Goal: Transaction & Acquisition: Book appointment/travel/reservation

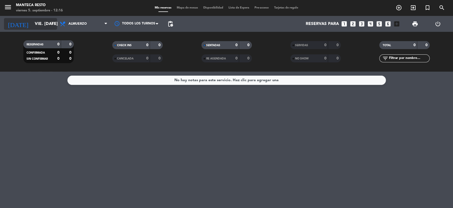
click at [33, 25] on input "vie. [DATE]" at bounding box center [60, 24] width 56 height 10
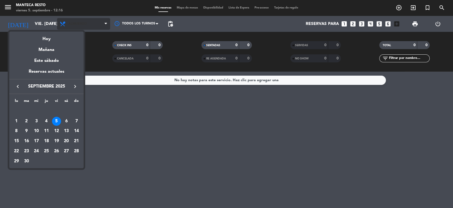
click at [82, 21] on div at bounding box center [226, 104] width 453 height 208
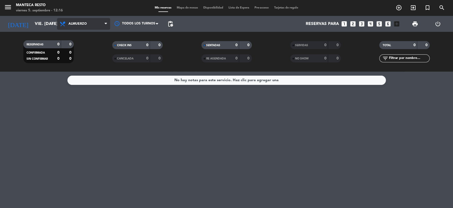
click at [83, 21] on span "Almuerzo" at bounding box center [83, 24] width 53 height 12
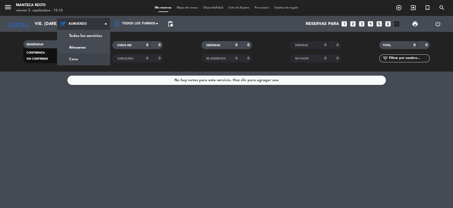
click at [81, 54] on div "menu Manteca Resto viernes 5. septiembre - 12:16 Mis reservas Mapa de mesas Dis…" at bounding box center [226, 36] width 453 height 72
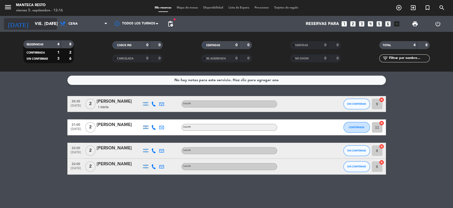
click at [49, 20] on input "vie. [DATE]" at bounding box center [60, 24] width 56 height 10
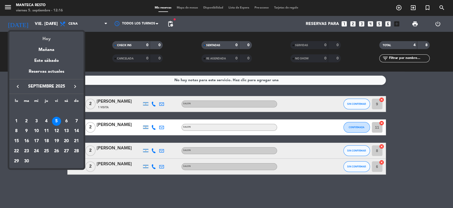
click at [54, 37] on div "Hoy" at bounding box center [46, 37] width 74 height 11
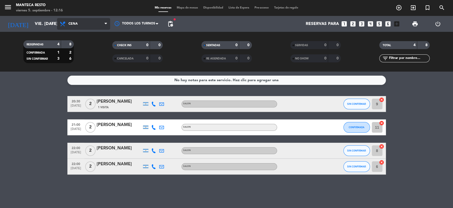
click at [92, 26] on span "Cena" at bounding box center [83, 24] width 53 height 12
click at [97, 53] on div "menu Manteca Resto viernes 5. septiembre - 12:16 Mis reservas Mapa de mesas Dis…" at bounding box center [226, 36] width 453 height 72
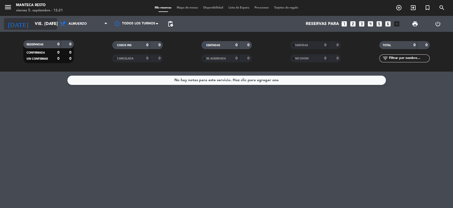
click at [48, 21] on input "vie. [DATE]" at bounding box center [60, 24] width 56 height 10
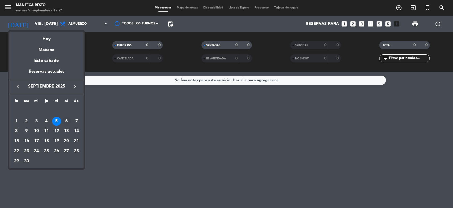
click at [66, 122] on div "6" at bounding box center [66, 121] width 9 height 9
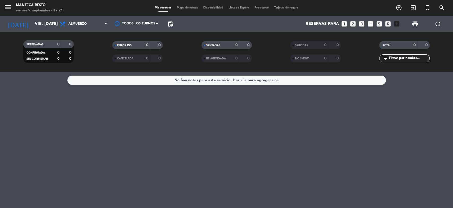
type input "sáb. [DATE]"
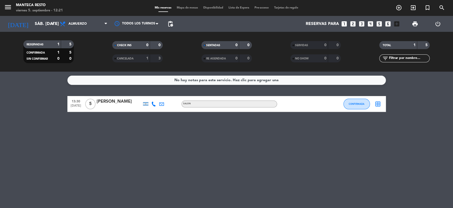
click at [175, 10] on div "Mis reservas Mapa de mesas Disponibilidad Lista de Espera Pre-acceso Tarjetas d…" at bounding box center [226, 8] width 149 height 5
click at [181, 5] on div "menu Manteca Resto viernes 5. septiembre - 12:21 Mis reservas Mapa de mesas Dis…" at bounding box center [226, 8] width 453 height 16
click at [184, 6] on div "Mis reservas Mapa de mesas Disponibilidad Lista de Espera Pre-acceso Tarjetas d…" at bounding box center [226, 8] width 149 height 5
click at [378, 105] on icon "border_all" at bounding box center [378, 104] width 6 height 6
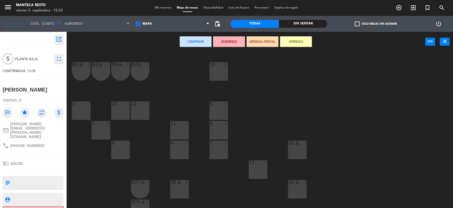
click at [221, 71] on div "10 6" at bounding box center [218, 71] width 19 height 19
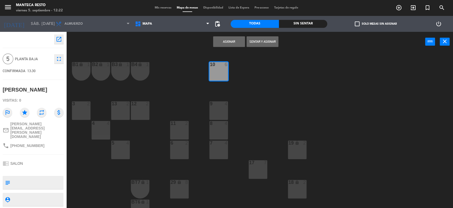
click at [234, 43] on button "Asignar" at bounding box center [229, 41] width 32 height 11
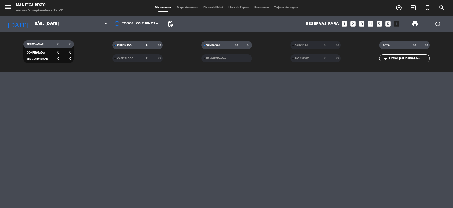
click at [263, 175] on div "menu Manteca Resto viernes 5. septiembre - 12:22 Mis reservas Mapa de mesas Dis…" at bounding box center [226, 104] width 453 height 208
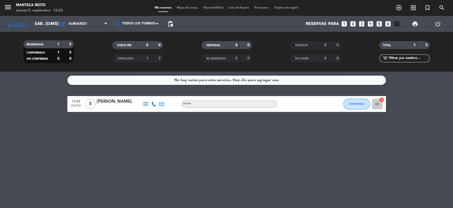
click at [185, 6] on div "Mis reservas Mapa de mesas Disponibilidad Lista de Espera Pre-acceso Tarjetas d…" at bounding box center [226, 8] width 149 height 5
click at [185, 6] on span "Mapa de mesas" at bounding box center [187, 7] width 27 height 3
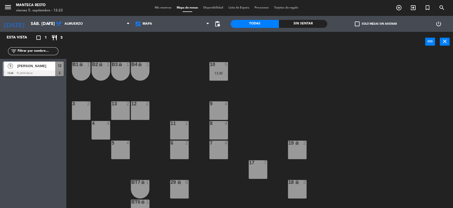
click at [253, 171] on div "17 7" at bounding box center [258, 169] width 19 height 19
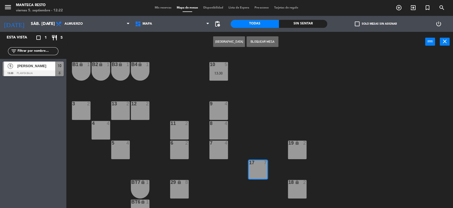
click at [268, 46] on button "Bloquear Mesa" at bounding box center [262, 41] width 32 height 11
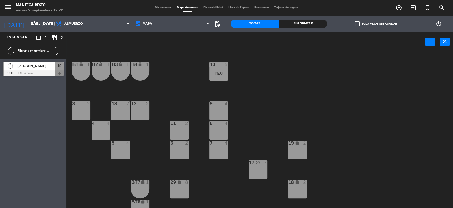
scroll to position [127, 0]
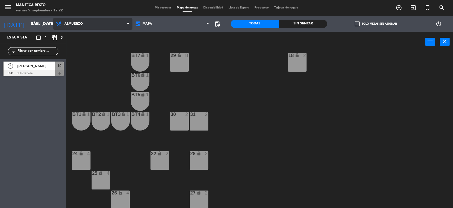
click at [76, 24] on span "Almuerzo" at bounding box center [73, 24] width 18 height 4
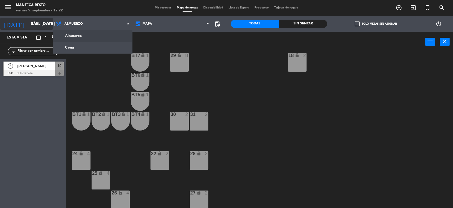
click at [41, 23] on input "sáb. [DATE]" at bounding box center [56, 24] width 56 height 10
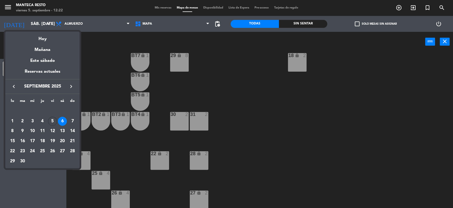
drag, startPoint x: 144, startPoint y: 12, endPoint x: 149, endPoint y: 11, distance: 4.4
click at [146, 12] on div at bounding box center [226, 104] width 453 height 208
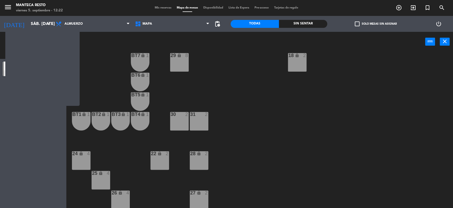
click at [149, 11] on div "menu Manteca Resto viernes 5. septiembre - 12:22 Mis reservas Mapa de mesas Dis…" at bounding box center [226, 8] width 453 height 16
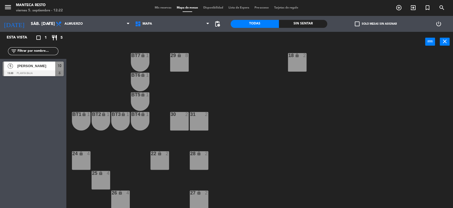
click at [153, 9] on span "Mis reservas" at bounding box center [163, 7] width 22 height 3
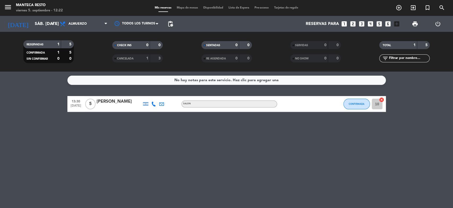
click at [190, 9] on span "Mapa de mesas" at bounding box center [187, 7] width 27 height 3
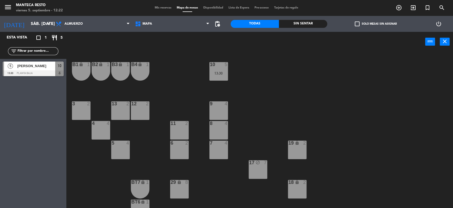
click at [98, 131] on div "4 4" at bounding box center [101, 130] width 19 height 19
click at [218, 43] on button "[GEOGRAPHIC_DATA]" at bounding box center [229, 41] width 32 height 11
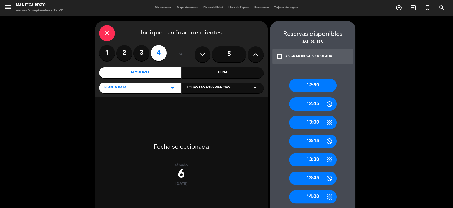
drag, startPoint x: 308, startPoint y: 121, endPoint x: 239, endPoint y: 79, distance: 81.4
click at [308, 121] on div "13:00" at bounding box center [313, 122] width 48 height 13
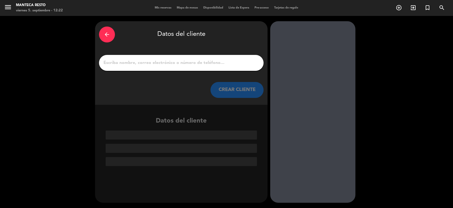
drag, startPoint x: 193, startPoint y: 62, endPoint x: 148, endPoint y: 25, distance: 58.7
click at [193, 62] on input "1" at bounding box center [181, 62] width 157 height 7
paste input "[PERSON_NAME]"
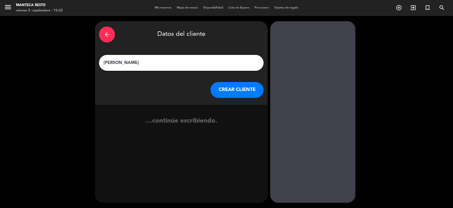
type input "[PERSON_NAME]"
click at [248, 88] on button "CREAR CLIENTE" at bounding box center [236, 90] width 53 height 16
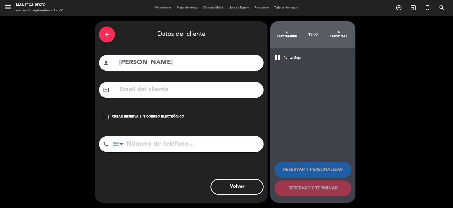
drag, startPoint x: 161, startPoint y: 148, endPoint x: 127, endPoint y: 96, distance: 62.0
click at [161, 148] on input "tel" at bounding box center [188, 144] width 151 height 16
paste input "[PHONE_NUMBER]"
type input "[PHONE_NUMBER]"
click at [164, 94] on input "text" at bounding box center [189, 89] width 141 height 11
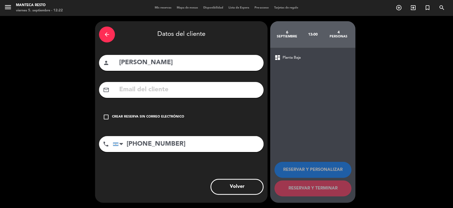
paste input "[EMAIL_ADDRESS][DOMAIN_NAME]"
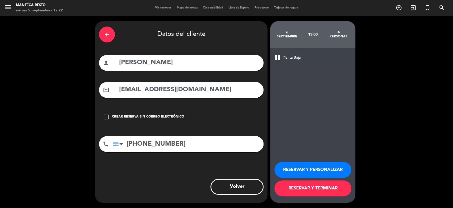
type input "[EMAIL_ADDRESS][DOMAIN_NAME]"
click at [110, 40] on div "arrow_back" at bounding box center [107, 35] width 16 height 16
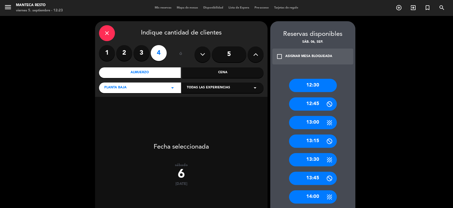
click at [110, 40] on div "close" at bounding box center [107, 33] width 16 height 16
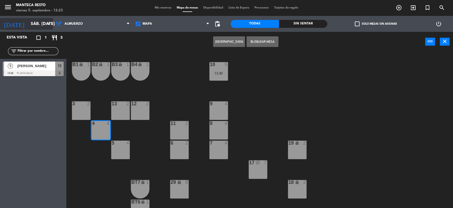
click at [34, 22] on input "sáb. [DATE]" at bounding box center [56, 24] width 56 height 10
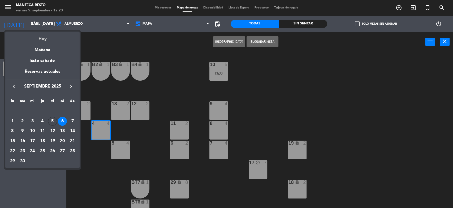
click at [34, 35] on div "Hoy" at bounding box center [42, 37] width 74 height 11
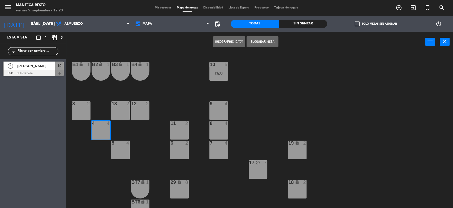
type input "vie. [DATE]"
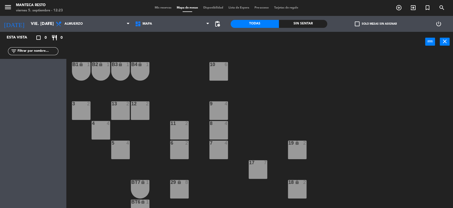
click at [168, 7] on span "Mis reservas" at bounding box center [163, 7] width 22 height 3
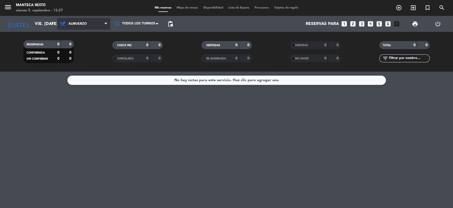
click at [78, 24] on span "Almuerzo" at bounding box center [77, 24] width 18 height 4
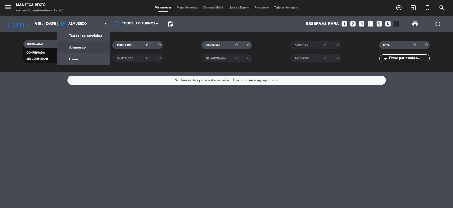
click at [185, 7] on span "Mapa de mesas" at bounding box center [187, 7] width 27 height 3
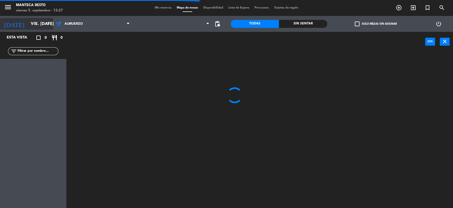
drag, startPoint x: 35, startPoint y: 37, endPoint x: 29, endPoint y: 27, distance: 11.6
click at [34, 34] on div "Esta vista crop_square 0 restaurant 0" at bounding box center [33, 38] width 66 height 12
click at [29, 27] on input "vie. [DATE]" at bounding box center [56, 24] width 56 height 10
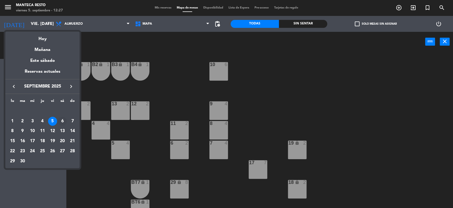
click at [67, 122] on td "6" at bounding box center [63, 121] width 10 height 10
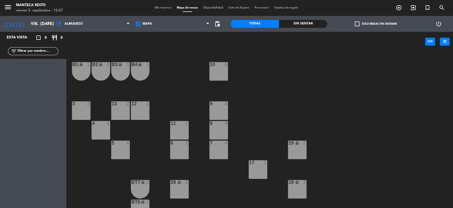
type input "sáb. [DATE]"
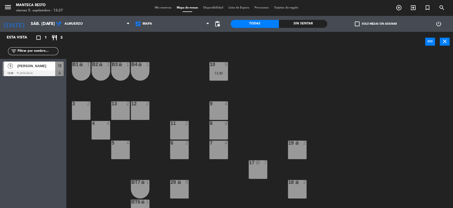
click at [160, 8] on span "Mis reservas" at bounding box center [163, 7] width 22 height 3
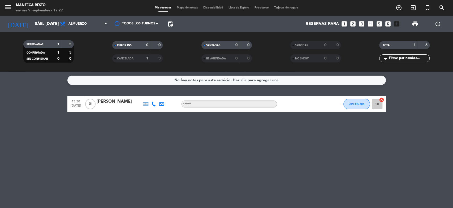
click at [183, 9] on span "Mapa de mesas" at bounding box center [187, 7] width 27 height 3
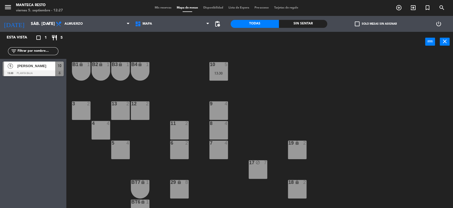
click at [212, 113] on div "9 4" at bounding box center [218, 110] width 19 height 19
drag, startPoint x: 221, startPoint y: 48, endPoint x: 224, endPoint y: 44, distance: 5.5
click at [222, 48] on div "Crear Reserva Bloquear Mesa power_input close" at bounding box center [245, 42] width 359 height 20
click at [224, 44] on button "[GEOGRAPHIC_DATA]" at bounding box center [229, 41] width 32 height 11
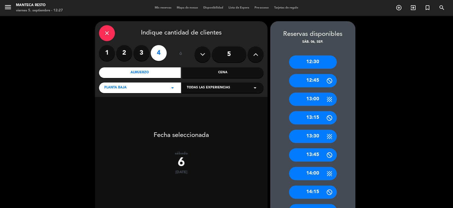
click at [311, 177] on div "14:00" at bounding box center [313, 173] width 48 height 13
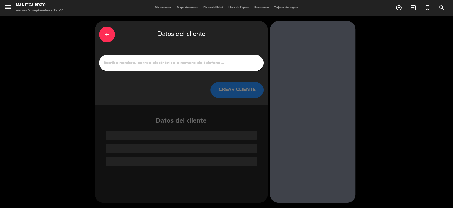
click at [204, 64] on input "1" at bounding box center [181, 62] width 157 height 7
drag, startPoint x: 153, startPoint y: 71, endPoint x: 153, endPoint y: 63, distance: 8.0
click at [153, 65] on div "arrow_back Datos del cliente CREAR CLIENTE" at bounding box center [181, 63] width 172 height 84
click at [153, 63] on input "1" at bounding box center [181, 62] width 157 height 7
paste input "[PERSON_NAME]"
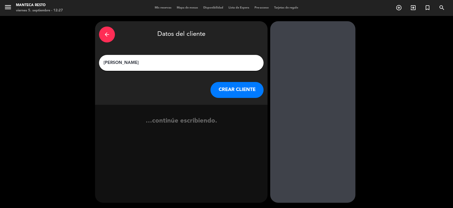
type input "[PERSON_NAME]"
drag, startPoint x: 242, startPoint y: 90, endPoint x: 127, endPoint y: 5, distance: 143.1
click at [242, 90] on button "CREAR CLIENTE" at bounding box center [236, 90] width 53 height 16
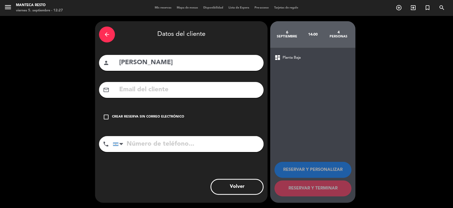
click at [170, 144] on input "tel" at bounding box center [188, 144] width 151 height 16
paste input "[PHONE_NUMBER]"
type input "[PHONE_NUMBER]"
click at [158, 90] on input "text" at bounding box center [189, 89] width 141 height 11
paste input "[EMAIL_ADDRESS][DOMAIN_NAME]"
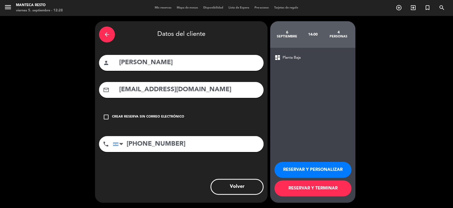
type input "[EMAIL_ADDRESS][DOMAIN_NAME]"
click at [321, 189] on button "RESERVAR Y TERMINAR" at bounding box center [312, 188] width 77 height 16
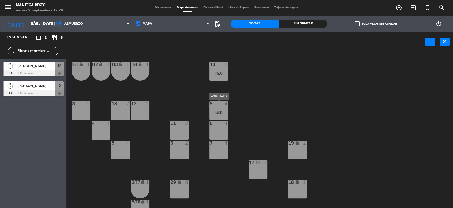
click at [217, 106] on div "9 4" at bounding box center [218, 103] width 19 height 5
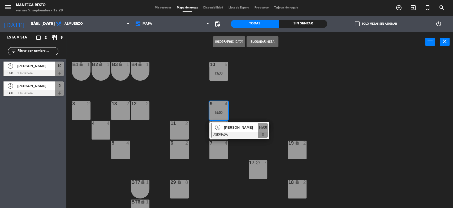
click at [230, 132] on div at bounding box center [239, 135] width 57 height 6
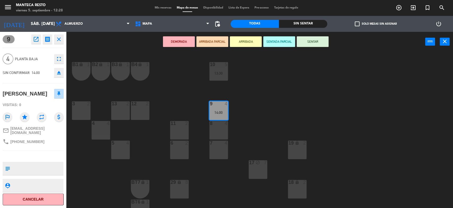
click at [111, 132] on div "10 5 13:30 B1 lock 1 B2 lock 1 B3 lock 1 B4 lock 1 3 2 12 2 9 4 14:00 13 2 4 4 …" at bounding box center [262, 131] width 382 height 156
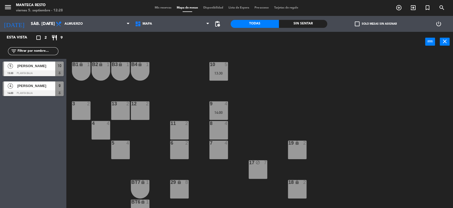
click at [221, 111] on div "14:00" at bounding box center [218, 113] width 19 height 4
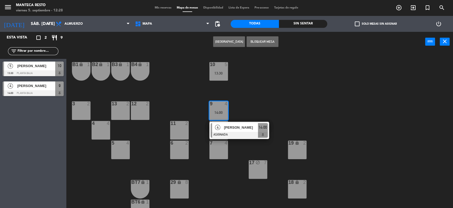
click at [229, 129] on span "[PERSON_NAME]" at bounding box center [241, 128] width 34 height 6
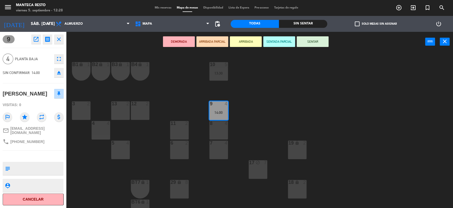
click at [95, 129] on div "4 4" at bounding box center [101, 130] width 19 height 19
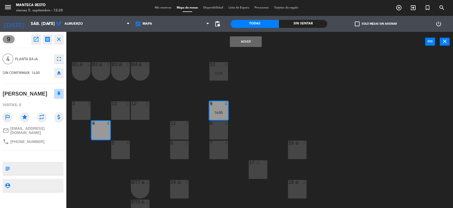
click at [241, 40] on button "Mover" at bounding box center [246, 41] width 32 height 11
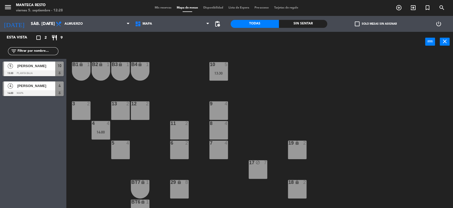
click at [156, 8] on span "Mis reservas" at bounding box center [163, 7] width 22 height 3
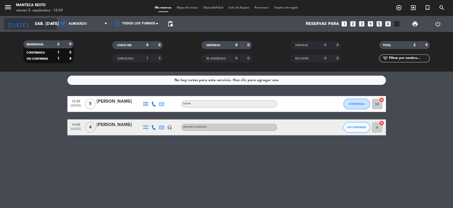
click at [36, 22] on input "sáb. [DATE]" at bounding box center [60, 24] width 56 height 10
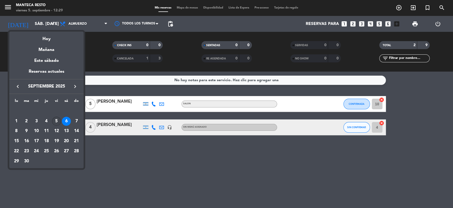
click at [55, 122] on div "5" at bounding box center [56, 121] width 9 height 9
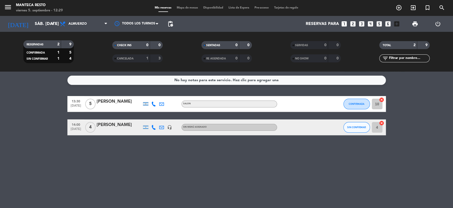
type input "vie. [DATE]"
